Goal: Download file/media

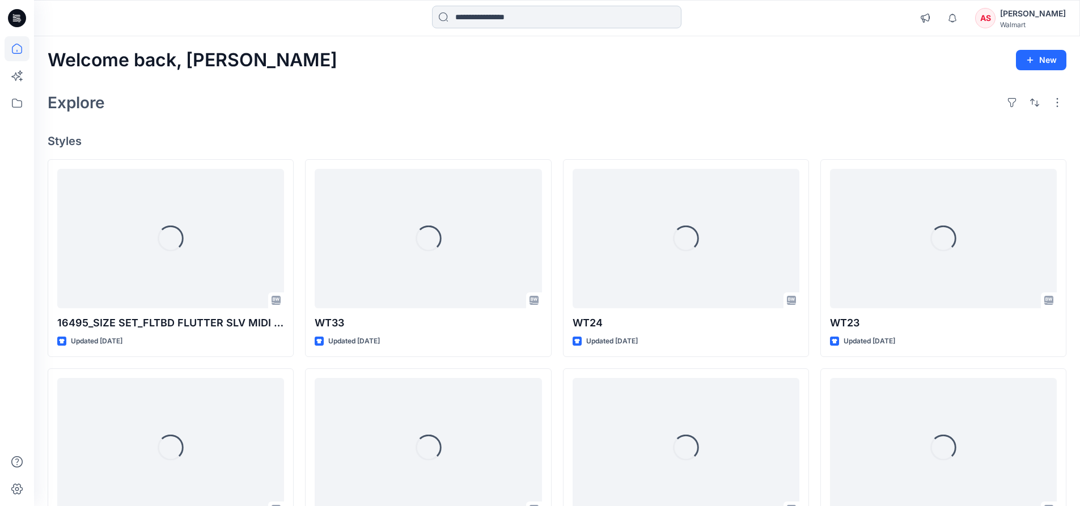
click at [513, 18] on input at bounding box center [556, 17] width 249 height 23
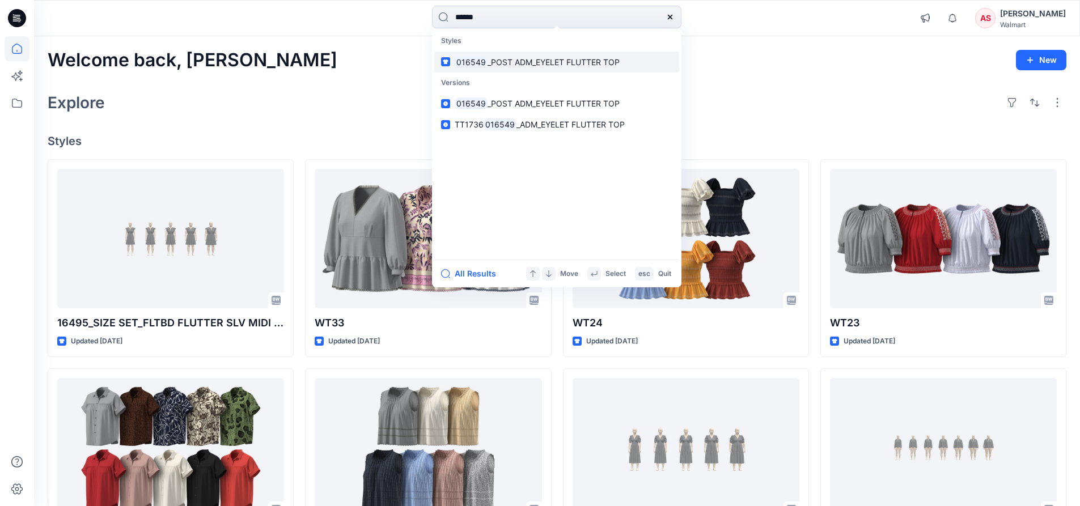
type input "******"
click at [513, 68] on link "016549 _POST ADM_EYELET FLUTTER TOP" at bounding box center [556, 62] width 245 height 21
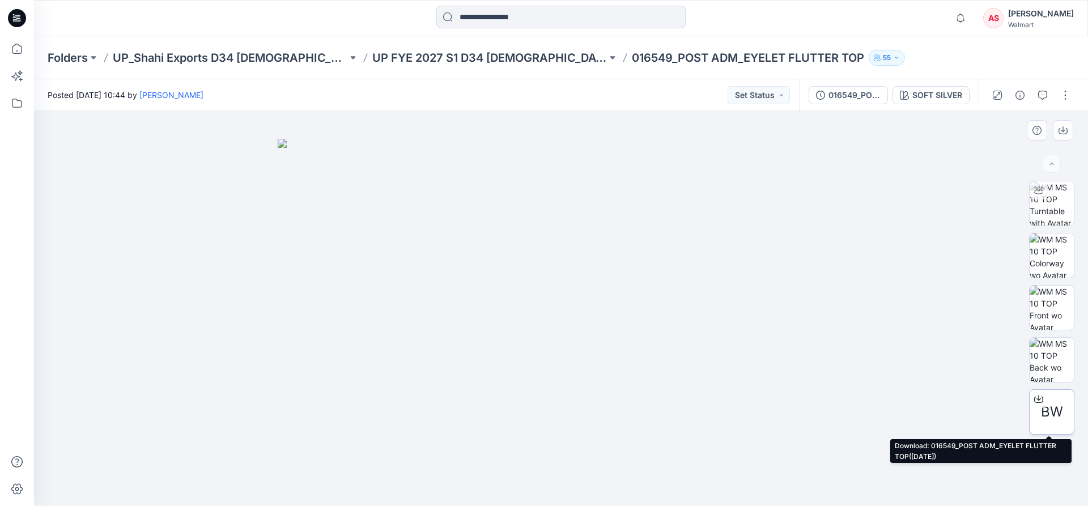
click at [1036, 398] on icon at bounding box center [1038, 397] width 5 height 6
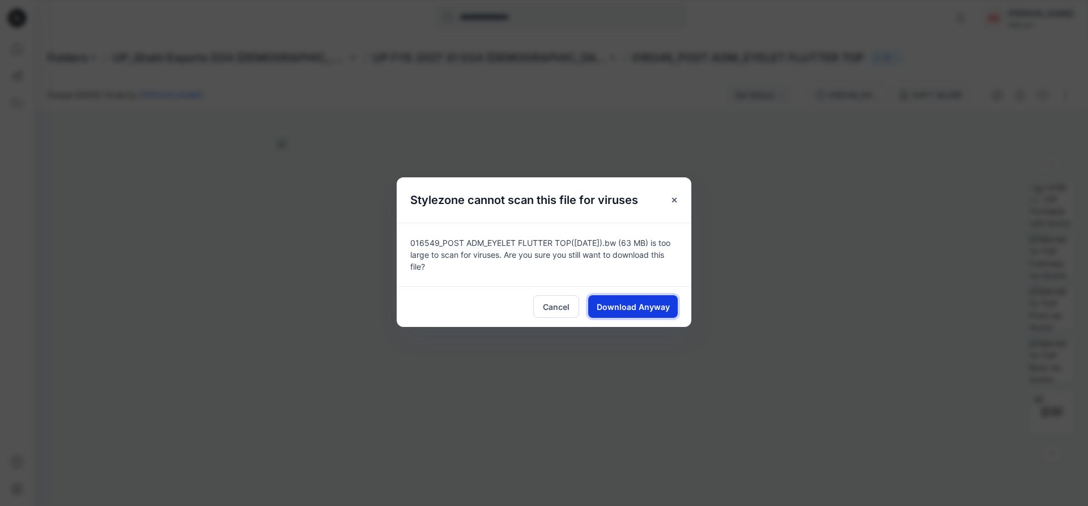
click at [641, 308] on span "Download Anyway" at bounding box center [633, 307] width 73 height 12
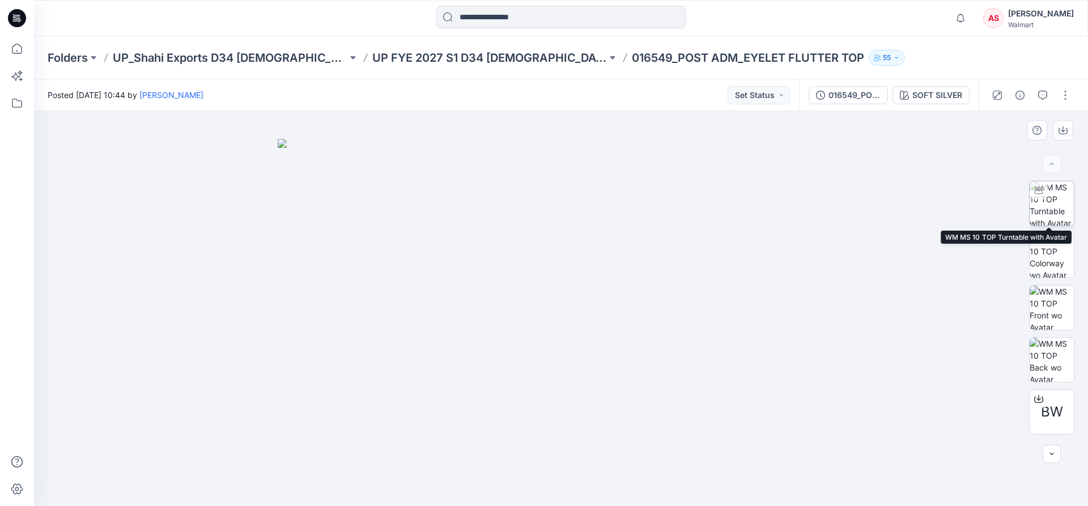
click at [1049, 210] on img at bounding box center [1052, 203] width 44 height 44
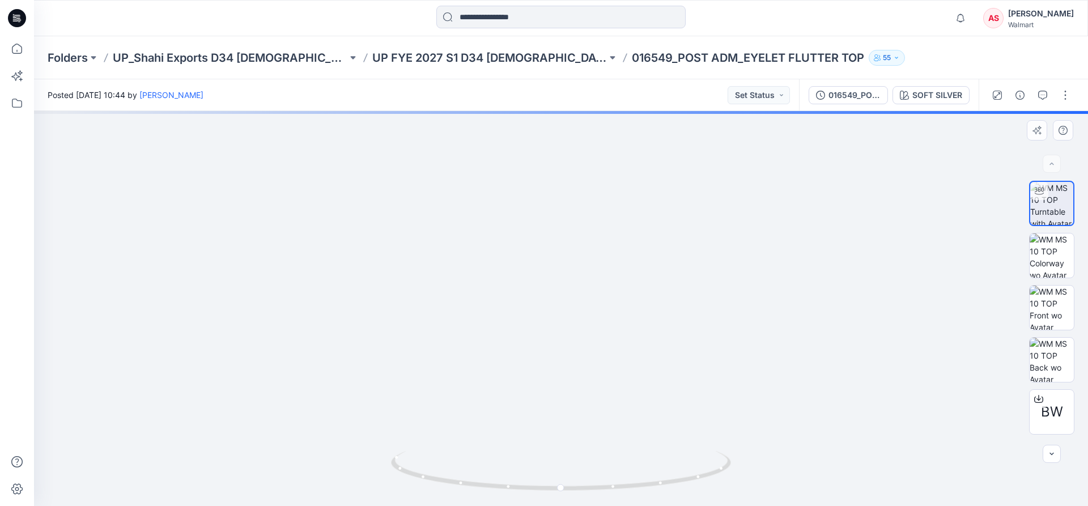
drag, startPoint x: 560, startPoint y: 156, endPoint x: 547, endPoint y: 292, distance: 136.7
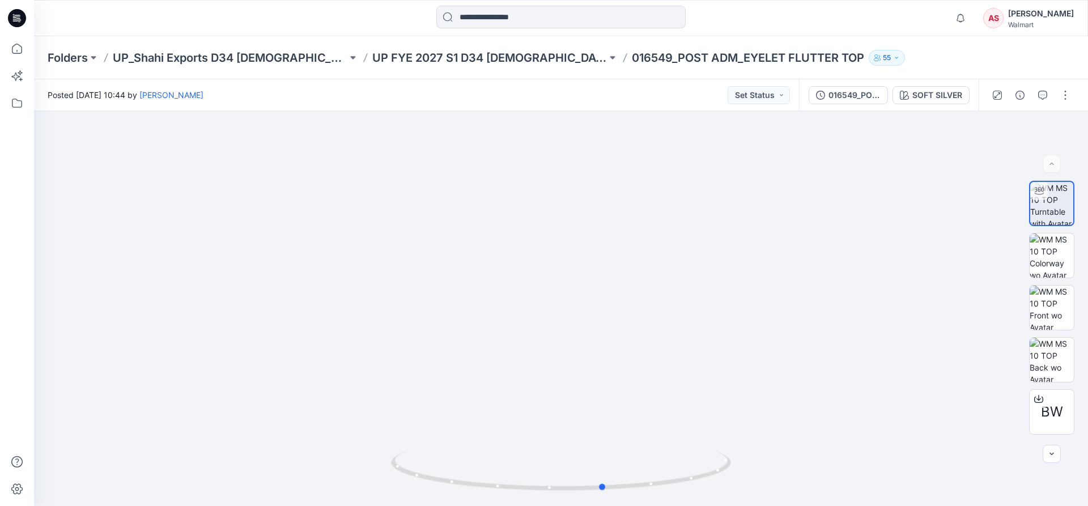
drag, startPoint x: 565, startPoint y: 488, endPoint x: 608, endPoint y: 508, distance: 47.2
click at [608, 505] on html "Notifications [PERSON_NAME] shared 16495_SIZE SET_FLTBD FLUTTER SLV MIDI DRESS …" at bounding box center [544, 253] width 1088 height 506
drag, startPoint x: 609, startPoint y: 490, endPoint x: 750, endPoint y: 487, distance: 141.1
click at [750, 487] on div at bounding box center [561, 308] width 1054 height 395
drag, startPoint x: 417, startPoint y: 479, endPoint x: 577, endPoint y: 492, distance: 160.9
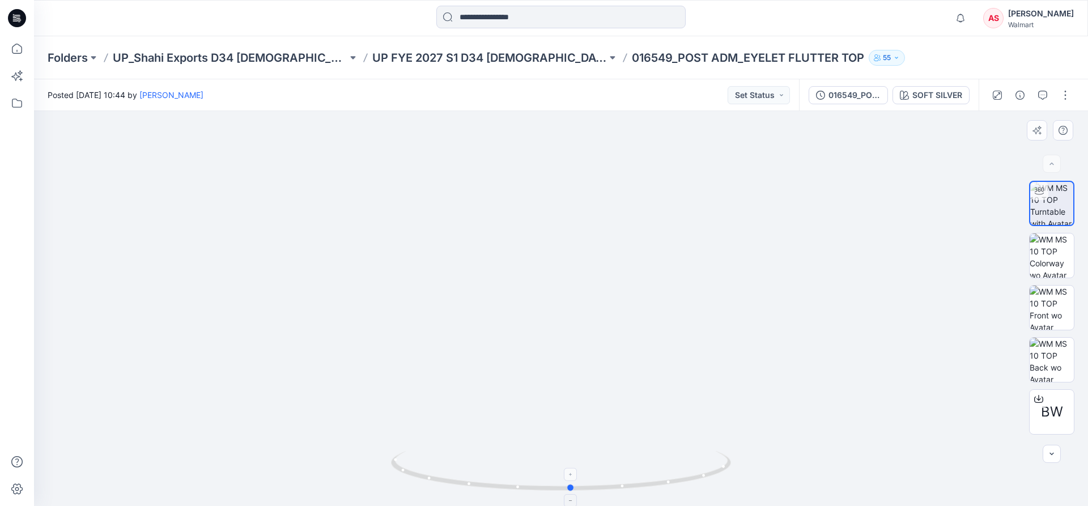
click at [577, 492] on icon at bounding box center [562, 472] width 343 height 43
